Goal: Task Accomplishment & Management: Manage account settings

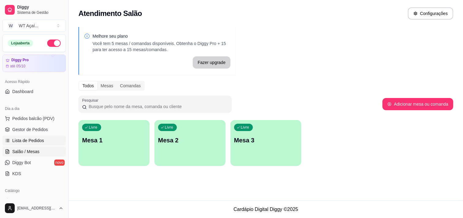
click at [38, 139] on span "Lista de Pedidos" at bounding box center [28, 141] width 32 height 6
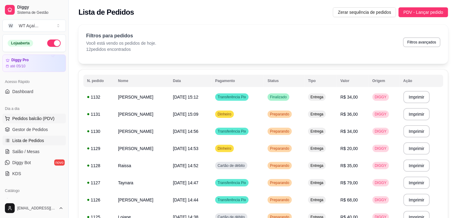
click at [41, 120] on span "Pedidos balcão (PDV)" at bounding box center [33, 119] width 42 height 6
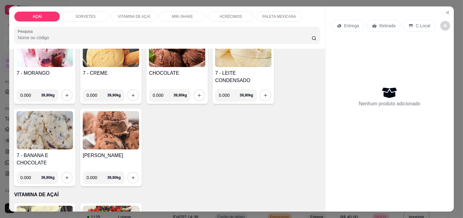
scroll to position [268, 0]
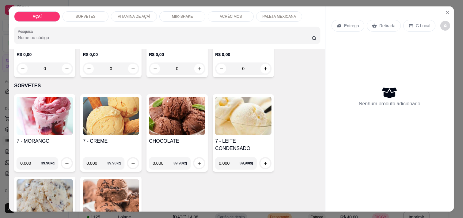
drag, startPoint x: 58, startPoint y: 134, endPoint x: 325, endPoint y: 160, distance: 268.4
click at [325, 160] on div "Entrega Retirada C.Local Nenhum produto adicionado" at bounding box center [389, 103] width 128 height 195
click at [445, 11] on icon "Close" at bounding box center [447, 12] width 5 height 5
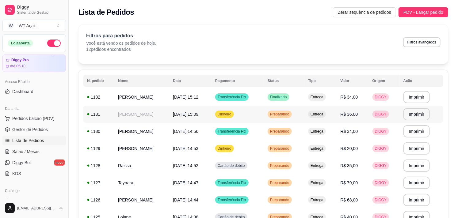
click at [173, 112] on span "[DATE] 15:09" at bounding box center [185, 114] width 25 height 5
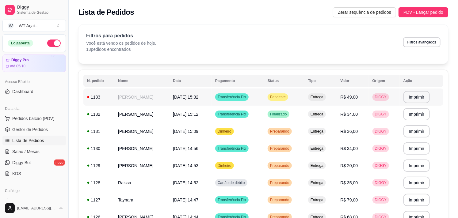
click at [293, 93] on td "Pendente" at bounding box center [284, 97] width 40 height 17
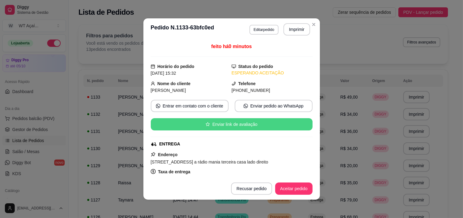
scroll to position [106, 0]
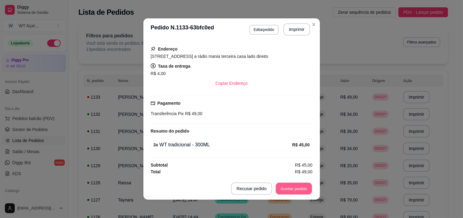
click at [282, 185] on button "Aceitar pedido" at bounding box center [294, 189] width 36 height 12
click at [280, 193] on button "Mover para preparo" at bounding box center [289, 189] width 46 height 12
click at [299, 31] on button "Imprimir" at bounding box center [297, 30] width 26 height 12
click at [309, 21] on button "Close" at bounding box center [314, 25] width 10 height 10
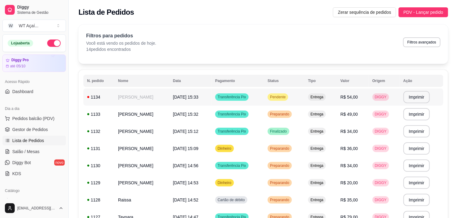
click at [288, 93] on div "Pendente" at bounding box center [277, 96] width 21 height 7
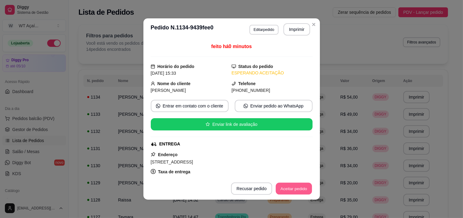
click at [296, 185] on button "Aceitar pedido" at bounding box center [294, 189] width 36 height 12
click at [296, 185] on button "Mover para preparo" at bounding box center [288, 189] width 47 height 12
click at [298, 30] on button "Imprimir" at bounding box center [297, 30] width 26 height 12
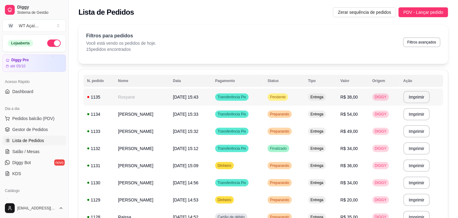
click at [288, 94] on div "Pendente" at bounding box center [277, 96] width 21 height 7
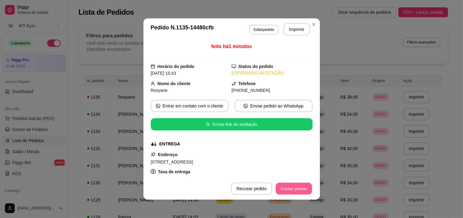
click at [289, 190] on button "Aceitar pedido" at bounding box center [294, 189] width 36 height 12
click at [289, 190] on button "Mover para preparo" at bounding box center [289, 189] width 46 height 12
click at [293, 29] on button "Imprimir" at bounding box center [297, 30] width 26 height 12
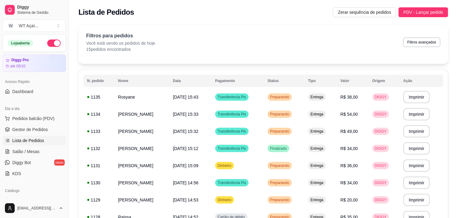
drag, startPoint x: 150, startPoint y: -20, endPoint x: 151, endPoint y: -30, distance: 9.9
click at [31, 92] on span "Dashboard" at bounding box center [22, 92] width 21 height 6
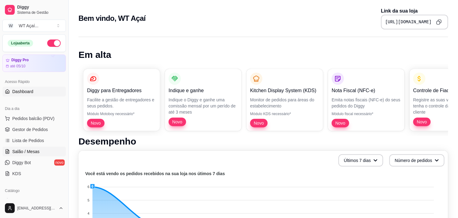
click at [38, 149] on span "Salão / Mesas" at bounding box center [25, 152] width 27 height 6
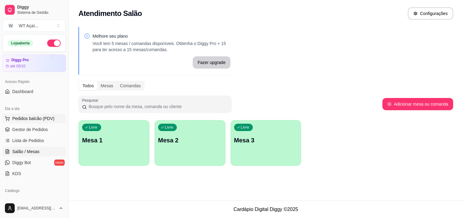
click at [29, 118] on span "Pedidos balcão (PDV)" at bounding box center [33, 119] width 42 height 6
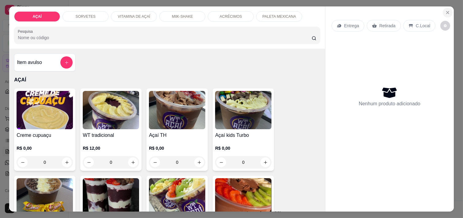
click at [445, 10] on icon "Close" at bounding box center [447, 12] width 5 height 5
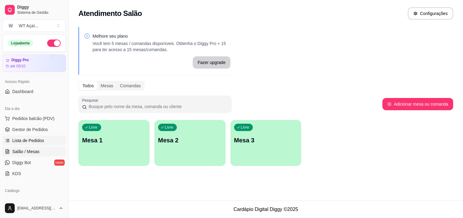
click at [51, 141] on link "Lista de Pedidos" at bounding box center [33, 141] width 63 height 10
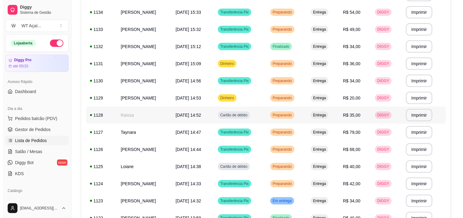
scroll to position [68, 0]
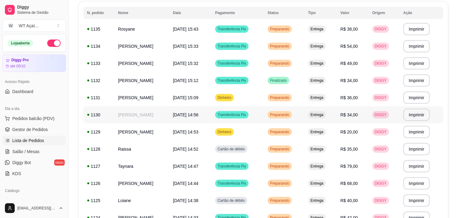
click at [127, 111] on td "[PERSON_NAME]" at bounding box center [141, 114] width 55 height 17
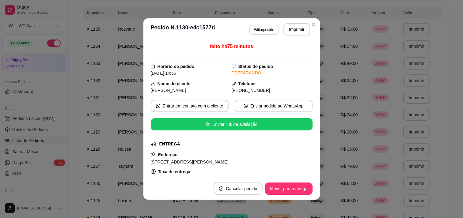
scroll to position [106, 0]
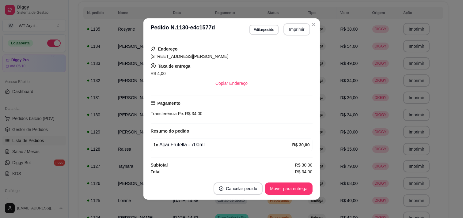
click at [294, 25] on button "Imprimir" at bounding box center [296, 29] width 27 height 12
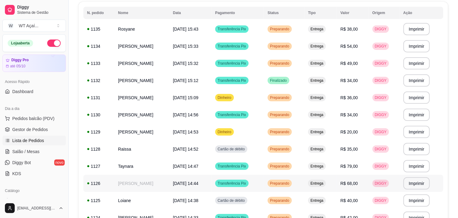
click at [141, 185] on td "[PERSON_NAME]" at bounding box center [141, 183] width 55 height 17
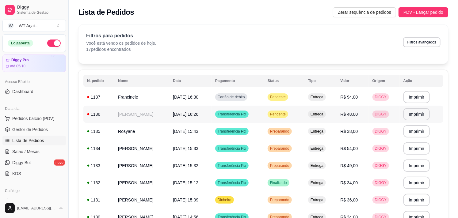
click at [288, 117] on div "Pendente" at bounding box center [277, 114] width 21 height 7
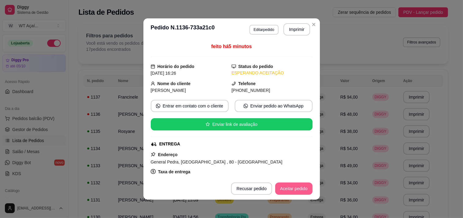
click at [295, 184] on button "Aceitar pedido" at bounding box center [293, 189] width 37 height 12
click at [292, 186] on button "Mover para preparo" at bounding box center [289, 189] width 46 height 12
click at [289, 29] on button "Imprimir" at bounding box center [297, 30] width 26 height 12
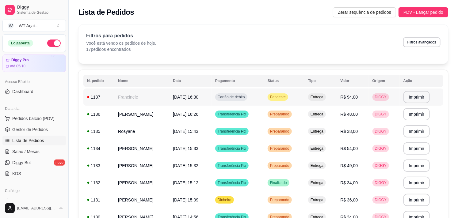
click at [288, 100] on div "Pendente" at bounding box center [277, 96] width 21 height 7
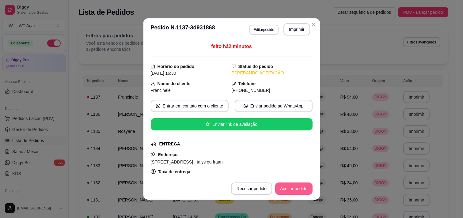
click at [289, 188] on button "Aceitar pedido" at bounding box center [293, 189] width 37 height 12
click at [289, 187] on button "Mover para preparo" at bounding box center [288, 189] width 47 height 12
click at [287, 29] on button "Imprimir" at bounding box center [296, 29] width 27 height 12
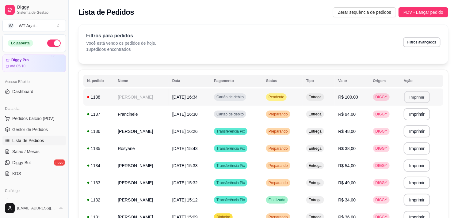
click at [422, 97] on button "Imprimir" at bounding box center [417, 97] width 26 height 12
click at [285, 97] on span "Pendente" at bounding box center [276, 97] width 18 height 5
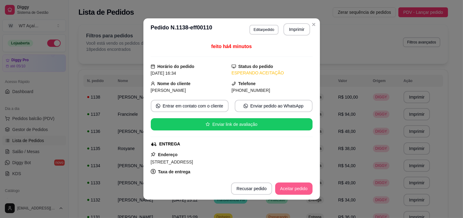
click at [302, 185] on button "Aceitar pedido" at bounding box center [293, 189] width 37 height 12
click at [298, 183] on button "Mover para preparo" at bounding box center [288, 189] width 47 height 12
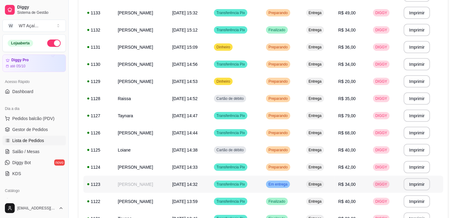
scroll to position [224, 0]
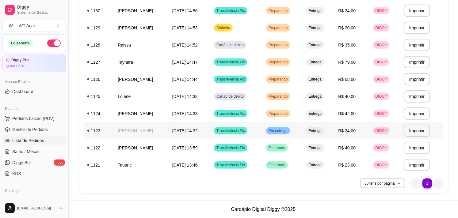
click at [289, 132] on span "Em entrega" at bounding box center [277, 130] width 21 height 5
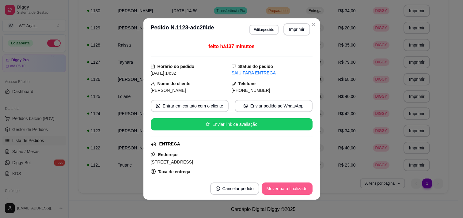
click at [285, 188] on button "Mover para finalizado" at bounding box center [287, 189] width 51 height 12
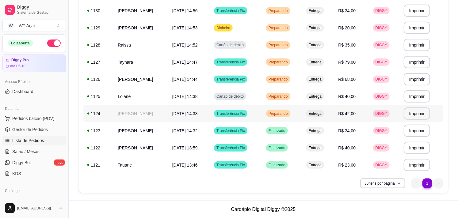
click at [287, 114] on span "Preparando" at bounding box center [278, 113] width 22 height 5
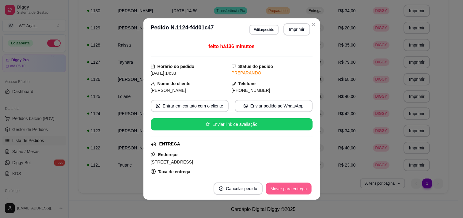
click at [289, 193] on button "Mover para entrega" at bounding box center [289, 189] width 46 height 12
click at [289, 193] on button "Mover para finalizado" at bounding box center [286, 189] width 49 height 12
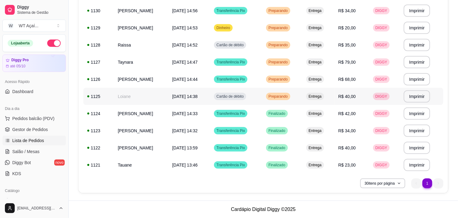
click at [290, 93] on div "Preparando" at bounding box center [278, 96] width 24 height 7
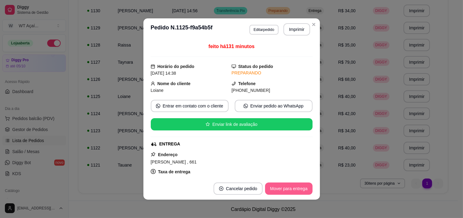
click at [304, 189] on button "Mover para entrega" at bounding box center [288, 189] width 47 height 12
click at [304, 189] on button "Mover para finalizado" at bounding box center [286, 189] width 49 height 12
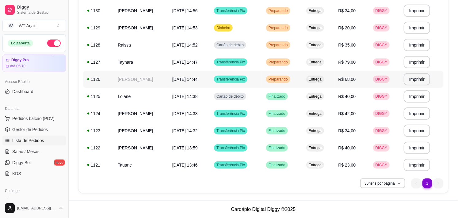
click at [289, 81] on span "Preparando" at bounding box center [278, 79] width 22 height 5
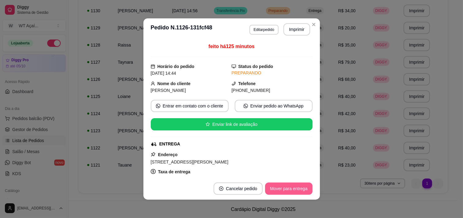
click at [290, 192] on button "Mover para entrega" at bounding box center [288, 189] width 47 height 12
click at [290, 192] on button "Mover para finalizado" at bounding box center [286, 189] width 49 height 12
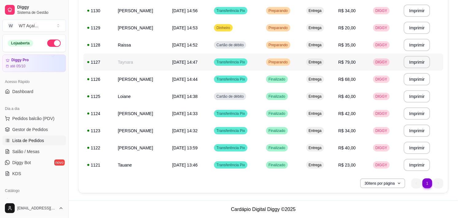
click at [289, 61] on span "Preparando" at bounding box center [278, 62] width 22 height 5
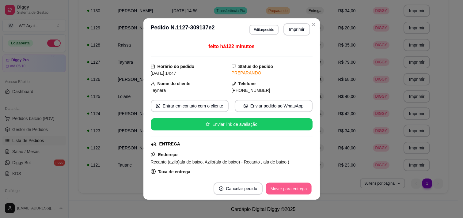
click at [273, 189] on button "Mover para entrega" at bounding box center [289, 189] width 46 height 12
click at [273, 189] on button "Mover para finalizado" at bounding box center [286, 189] width 49 height 12
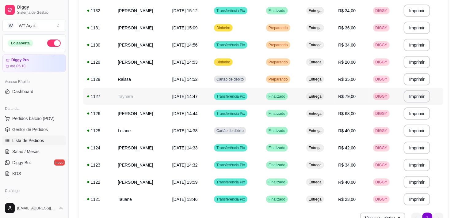
scroll to position [155, 0]
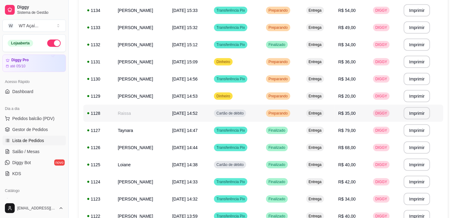
click at [287, 112] on span "Preparando" at bounding box center [278, 113] width 22 height 5
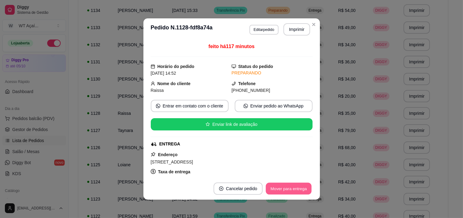
click at [284, 188] on button "Mover para entrega" at bounding box center [289, 189] width 46 height 12
click at [284, 188] on button "Mover para finalizado" at bounding box center [286, 189] width 49 height 12
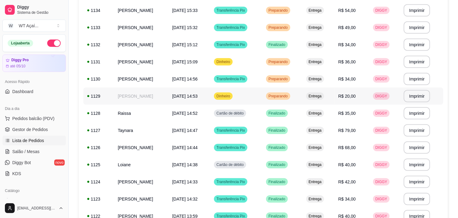
click at [289, 95] on span "Preparando" at bounding box center [278, 96] width 22 height 5
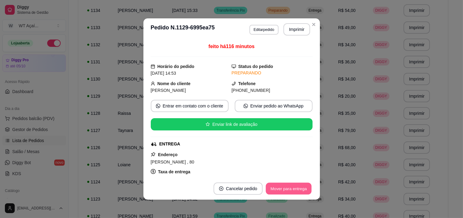
click at [279, 187] on button "Mover para entrega" at bounding box center [289, 189] width 46 height 12
click at [279, 187] on button "Mover para finalizado" at bounding box center [287, 189] width 51 height 12
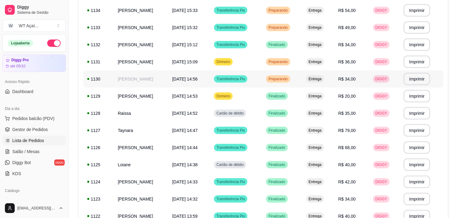
click at [289, 77] on span "Preparando" at bounding box center [278, 79] width 22 height 5
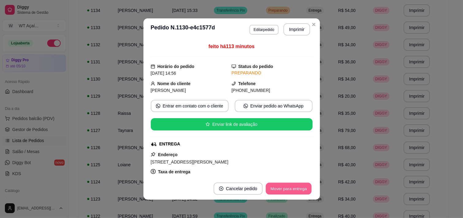
click at [277, 190] on button "Mover para entrega" at bounding box center [289, 189] width 46 height 12
click at [277, 188] on button "Mover para finalizado" at bounding box center [287, 189] width 51 height 12
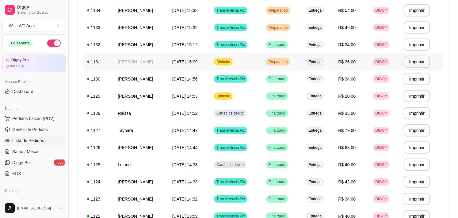
click at [285, 62] on span "Preparando" at bounding box center [278, 61] width 22 height 5
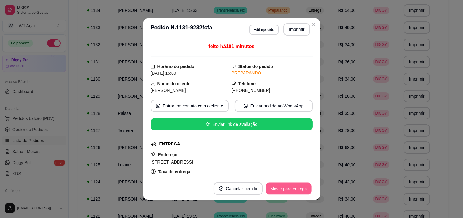
click at [271, 189] on button "Mover para entrega" at bounding box center [289, 189] width 46 height 12
click at [272, 189] on button "Mover para finalizado" at bounding box center [287, 189] width 51 height 12
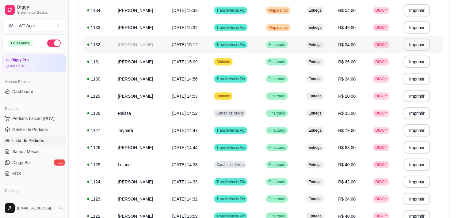
scroll to position [87, 0]
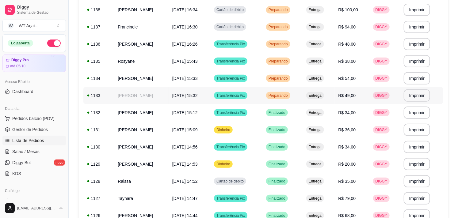
click at [289, 99] on td "Preparando" at bounding box center [282, 95] width 40 height 17
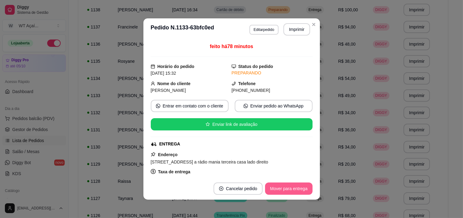
click at [281, 195] on button "Mover para entrega" at bounding box center [288, 189] width 47 height 12
click at [284, 195] on footer "Cancelar pedido Mover para finalizado" at bounding box center [231, 189] width 176 height 22
click at [284, 193] on button "Mover para finalizado" at bounding box center [286, 189] width 49 height 12
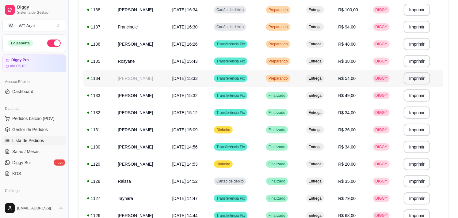
click at [135, 81] on td "[PERSON_NAME]" at bounding box center [141, 78] width 54 height 17
click at [289, 76] on span "Preparando" at bounding box center [278, 78] width 22 height 5
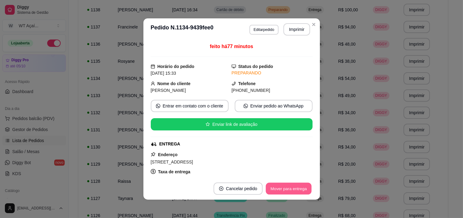
click at [274, 189] on button "Mover para entrega" at bounding box center [289, 189] width 46 height 12
click at [281, 192] on button "Mover para finalizado" at bounding box center [287, 189] width 51 height 12
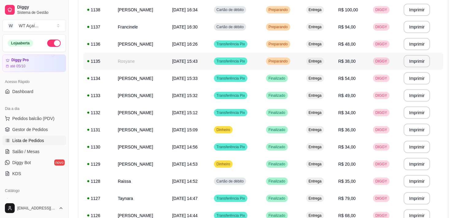
click at [289, 61] on span "Preparando" at bounding box center [278, 61] width 22 height 5
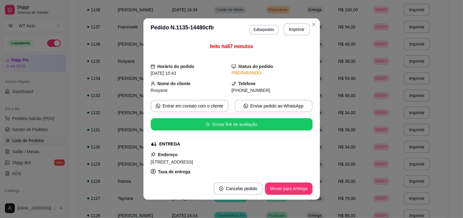
click at [285, 195] on footer "Cancelar pedido Mover para entrega" at bounding box center [231, 189] width 176 height 22
click at [285, 191] on button "Mover para entrega" at bounding box center [288, 189] width 47 height 12
click at [287, 192] on button "Mover para finalizado" at bounding box center [287, 189] width 51 height 12
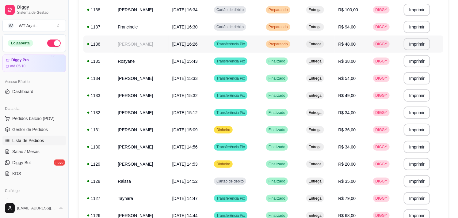
click at [285, 46] on span "Preparando" at bounding box center [278, 44] width 22 height 5
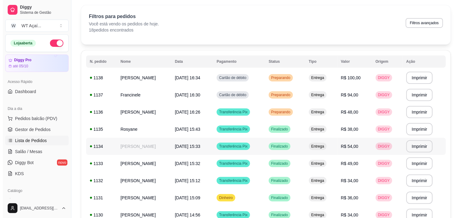
scroll to position [0, 0]
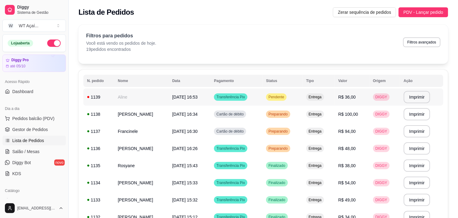
click at [285, 99] on span "Pendente" at bounding box center [276, 97] width 18 height 5
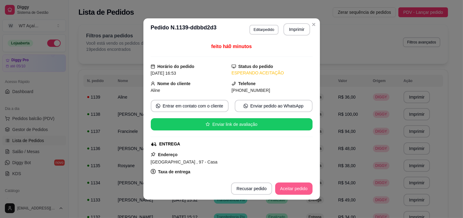
click at [299, 189] on button "Aceitar pedido" at bounding box center [293, 189] width 37 height 12
click at [299, 189] on button "Mover para preparo" at bounding box center [289, 189] width 46 height 12
click at [298, 31] on button "Imprimir" at bounding box center [296, 29] width 27 height 12
click at [314, 20] on header "**********" at bounding box center [231, 29] width 176 height 22
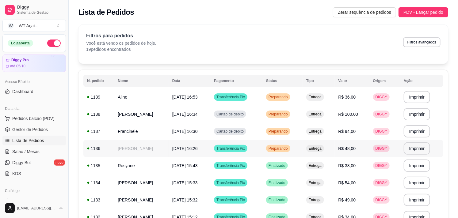
click at [289, 151] on span "Preparando" at bounding box center [278, 148] width 22 height 5
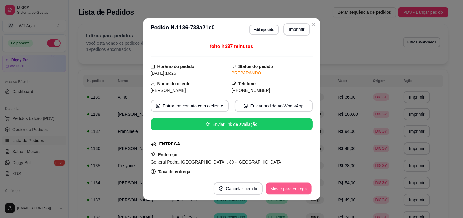
click at [286, 190] on button "Mover para entrega" at bounding box center [289, 189] width 46 height 12
click at [286, 190] on button "Mover para finalizado" at bounding box center [287, 189] width 51 height 12
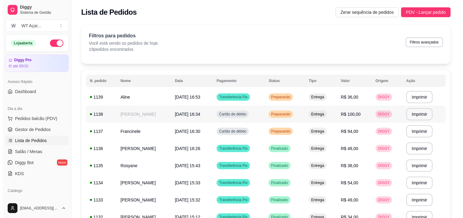
scroll to position [34, 0]
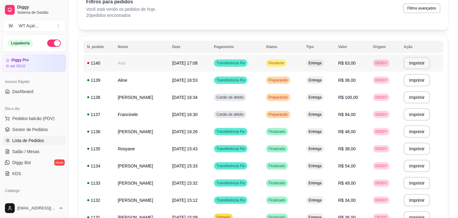
click at [285, 62] on span "Pendente" at bounding box center [276, 63] width 18 height 5
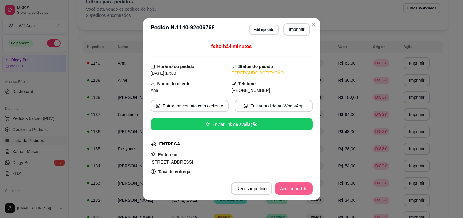
click at [296, 189] on button "Aceitar pedido" at bounding box center [293, 189] width 37 height 12
click at [296, 188] on button "Mover para preparo" at bounding box center [288, 189] width 47 height 12
click at [297, 30] on button "Imprimir" at bounding box center [297, 30] width 26 height 12
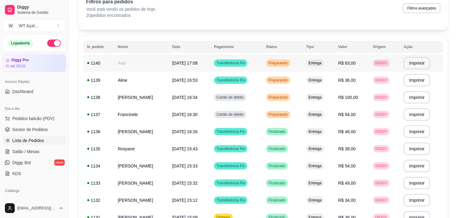
click at [196, 64] on span "[DATE] 17:08" at bounding box center [184, 63] width 25 height 5
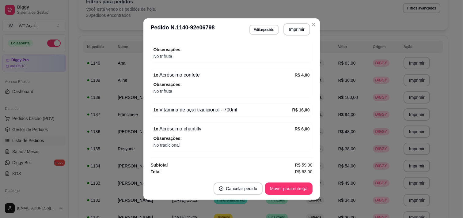
scroll to position [1, 0]
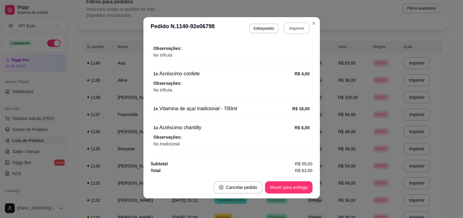
click at [296, 31] on button "Imprimir" at bounding box center [297, 28] width 26 height 12
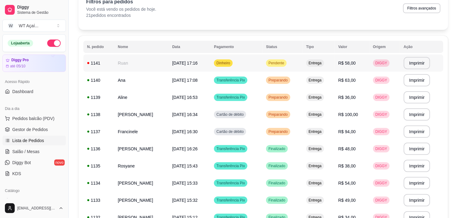
click at [285, 63] on span "Pendente" at bounding box center [276, 63] width 18 height 5
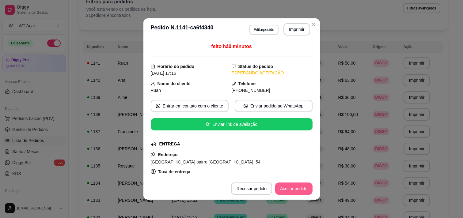
click at [298, 185] on button "Aceitar pedido" at bounding box center [293, 189] width 37 height 12
click at [298, 184] on button "Mover para preparo" at bounding box center [289, 189] width 46 height 12
click at [287, 26] on button "Imprimir" at bounding box center [297, 30] width 26 height 12
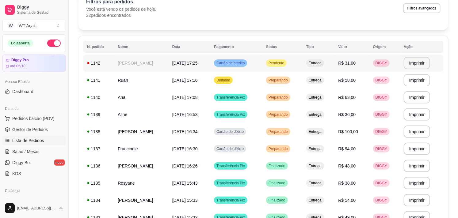
click at [285, 62] on span "Pendente" at bounding box center [276, 63] width 18 height 5
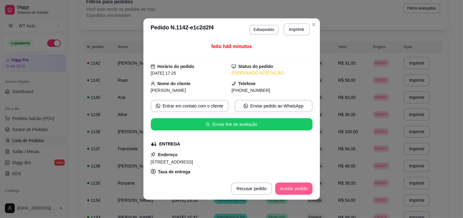
click at [290, 186] on button "Aceitar pedido" at bounding box center [293, 189] width 37 height 12
click at [292, 187] on button "Mover para preparo" at bounding box center [289, 189] width 46 height 12
click at [292, 25] on button "Imprimir" at bounding box center [296, 29] width 27 height 12
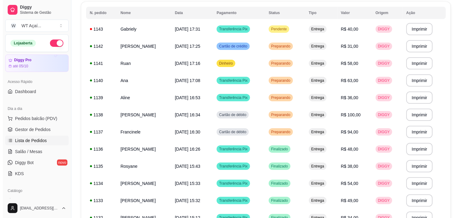
scroll to position [34, 0]
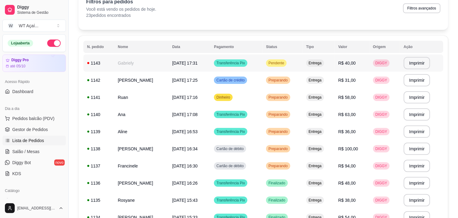
click at [285, 62] on span "Pendente" at bounding box center [276, 63] width 18 height 5
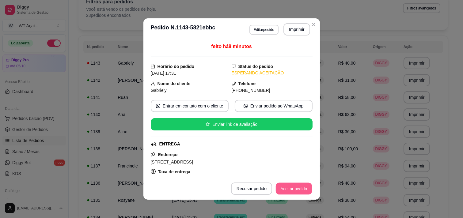
click at [299, 186] on button "Aceitar pedido" at bounding box center [294, 189] width 36 height 12
click at [299, 186] on button "Mover para preparo" at bounding box center [289, 189] width 46 height 12
click at [291, 24] on button "Imprimir" at bounding box center [297, 30] width 26 height 12
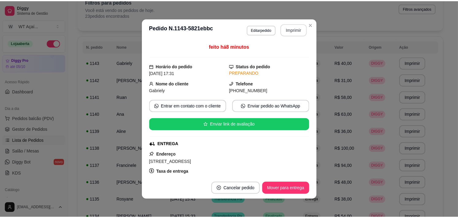
scroll to position [0, 0]
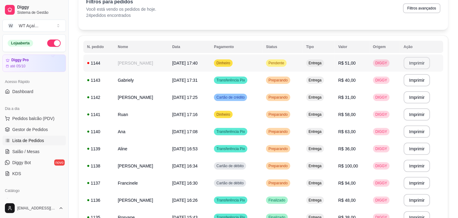
click at [414, 59] on button "Imprimir" at bounding box center [417, 63] width 27 height 12
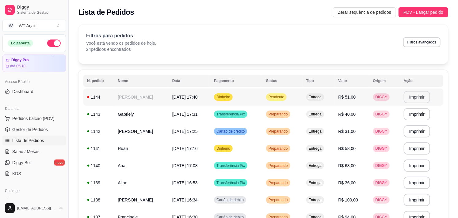
click at [295, 90] on td "Pendente" at bounding box center [282, 97] width 40 height 17
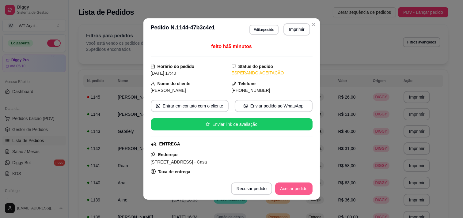
click at [281, 184] on button "Aceitar pedido" at bounding box center [293, 189] width 37 height 12
click at [295, 187] on button "Mover para preparo" at bounding box center [288, 189] width 47 height 12
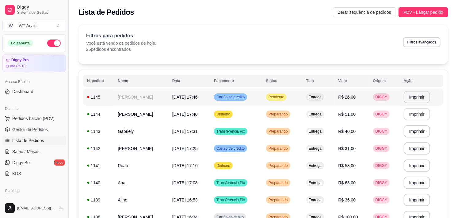
click at [285, 97] on span "Pendente" at bounding box center [276, 97] width 18 height 5
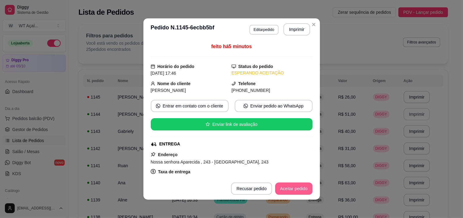
click at [296, 190] on button "Aceitar pedido" at bounding box center [293, 189] width 37 height 12
click at [296, 190] on button "Mover para preparo" at bounding box center [289, 189] width 46 height 12
click at [286, 27] on button "Imprimir" at bounding box center [297, 30] width 26 height 12
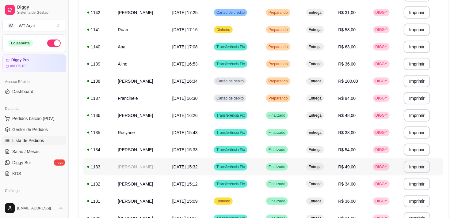
scroll to position [170, 0]
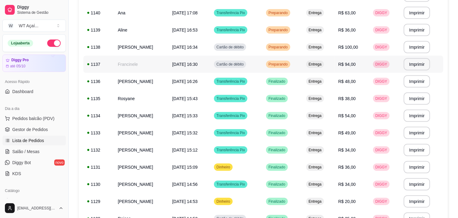
click at [286, 65] on span "Preparando" at bounding box center [278, 64] width 22 height 5
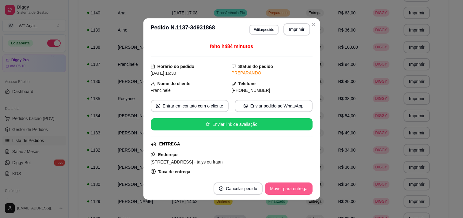
click at [294, 189] on button "Mover para entrega" at bounding box center [288, 189] width 47 height 12
click at [294, 189] on button "Mover para finalizado" at bounding box center [287, 189] width 51 height 12
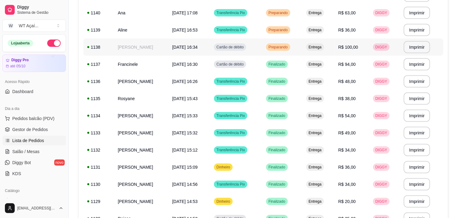
click at [290, 44] on div "Preparando" at bounding box center [278, 47] width 24 height 7
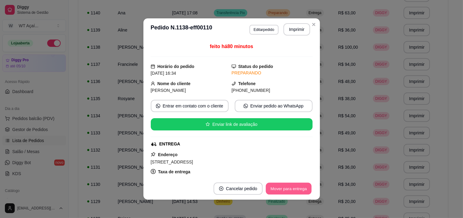
click at [299, 183] on button "Mover para entrega" at bounding box center [289, 189] width 46 height 12
click at [298, 188] on button "Mover para finalizado" at bounding box center [287, 189] width 51 height 12
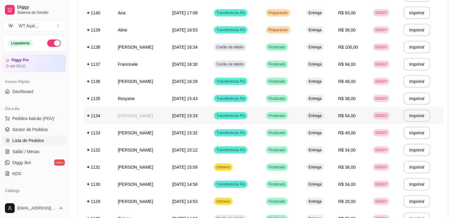
scroll to position [136, 0]
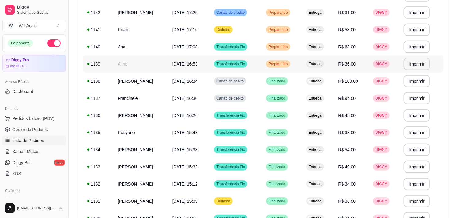
click at [289, 64] on span "Preparando" at bounding box center [278, 64] width 22 height 5
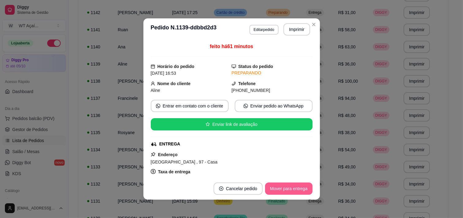
click at [287, 183] on button "Mover para entrega" at bounding box center [288, 189] width 47 height 12
click at [287, 187] on button "Mover para finalizado" at bounding box center [287, 189] width 51 height 12
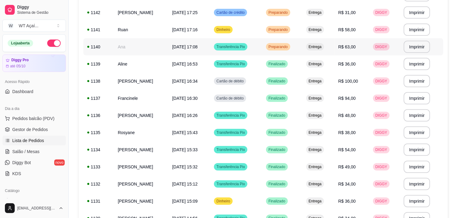
click at [289, 47] on span "Preparando" at bounding box center [278, 46] width 22 height 5
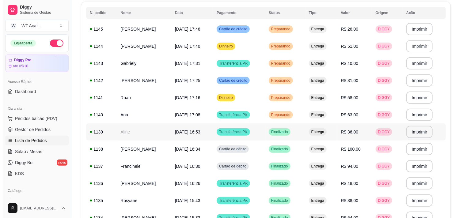
scroll to position [0, 0]
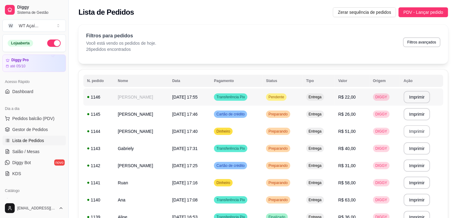
click at [286, 100] on div "Pendente" at bounding box center [276, 96] width 21 height 7
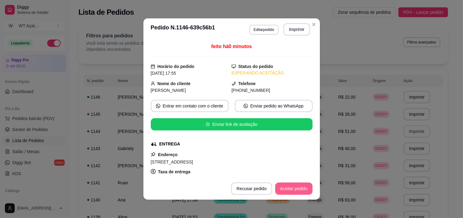
click at [286, 188] on button "Aceitar pedido" at bounding box center [293, 189] width 37 height 12
click at [286, 188] on button "Mover para preparo" at bounding box center [288, 189] width 47 height 12
click at [295, 28] on button "Imprimir" at bounding box center [296, 29] width 27 height 12
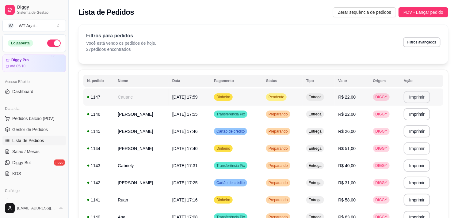
click at [415, 96] on button "Imprimir" at bounding box center [417, 97] width 27 height 12
click at [285, 95] on span "Pendente" at bounding box center [276, 97] width 18 height 5
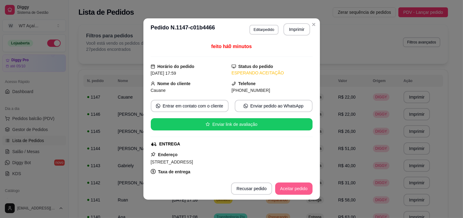
click at [290, 191] on button "Aceitar pedido" at bounding box center [293, 189] width 37 height 12
click at [281, 189] on button "Mover para preparo" at bounding box center [289, 189] width 46 height 12
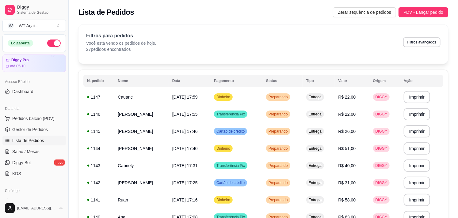
click at [47, 43] on button "button" at bounding box center [53, 43] width 13 height 7
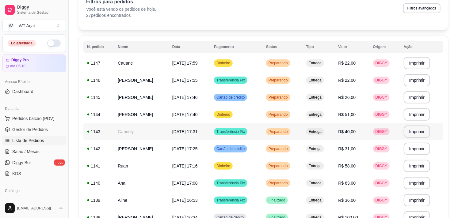
scroll to position [102, 0]
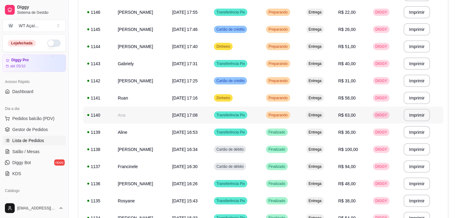
click at [289, 117] on span "Preparando" at bounding box center [278, 115] width 22 height 5
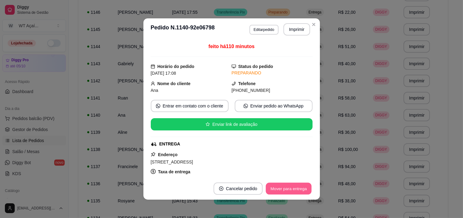
click at [279, 189] on button "Mover para entrega" at bounding box center [289, 189] width 46 height 12
click at [274, 189] on button "Mover para finalizado" at bounding box center [287, 189] width 51 height 12
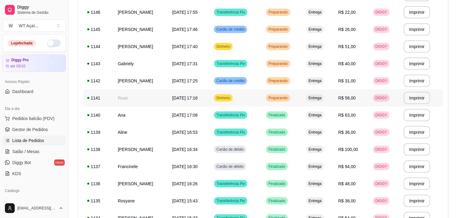
click at [289, 96] on span "Preparando" at bounding box center [278, 98] width 22 height 5
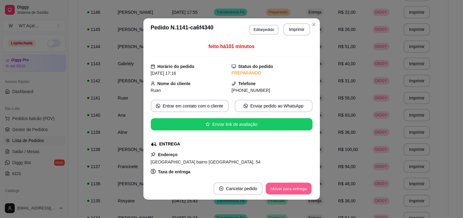
click at [282, 188] on button "Mover para entrega" at bounding box center [289, 189] width 46 height 12
click at [282, 188] on button "Mover para finalizado" at bounding box center [287, 189] width 51 height 12
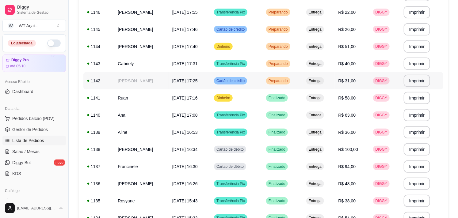
click at [288, 82] on span "Preparando" at bounding box center [278, 80] width 22 height 5
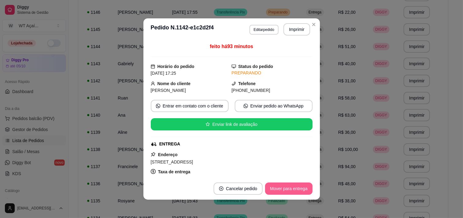
click at [279, 194] on button "Mover para entrega" at bounding box center [288, 189] width 47 height 12
click at [280, 192] on button "Mover para finalizado" at bounding box center [286, 189] width 49 height 12
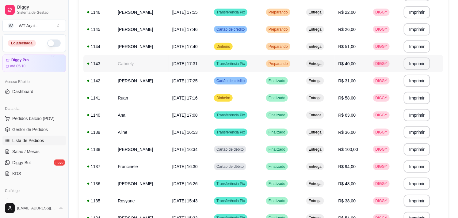
click at [289, 63] on span "Preparando" at bounding box center [278, 63] width 22 height 5
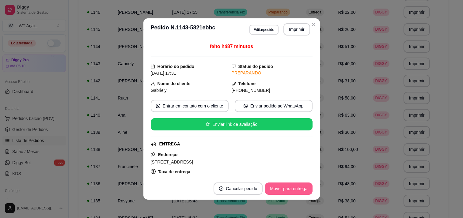
click at [287, 188] on button "Mover para entrega" at bounding box center [288, 189] width 47 height 12
click at [287, 188] on button "Mover para finalizado" at bounding box center [287, 189] width 51 height 12
